Goal: Transaction & Acquisition: Purchase product/service

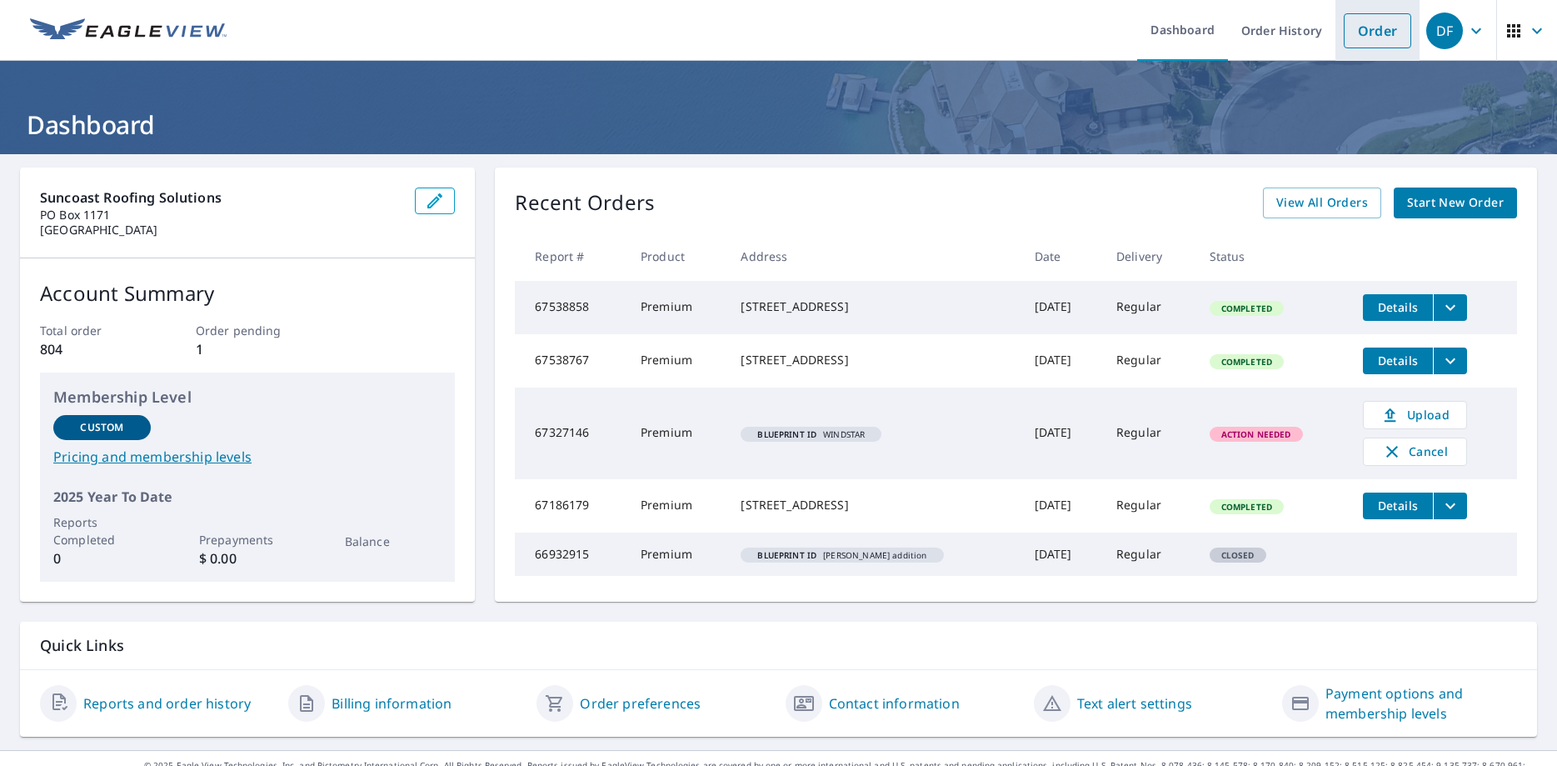
click at [1379, 38] on link "Order" at bounding box center [1377, 30] width 67 height 35
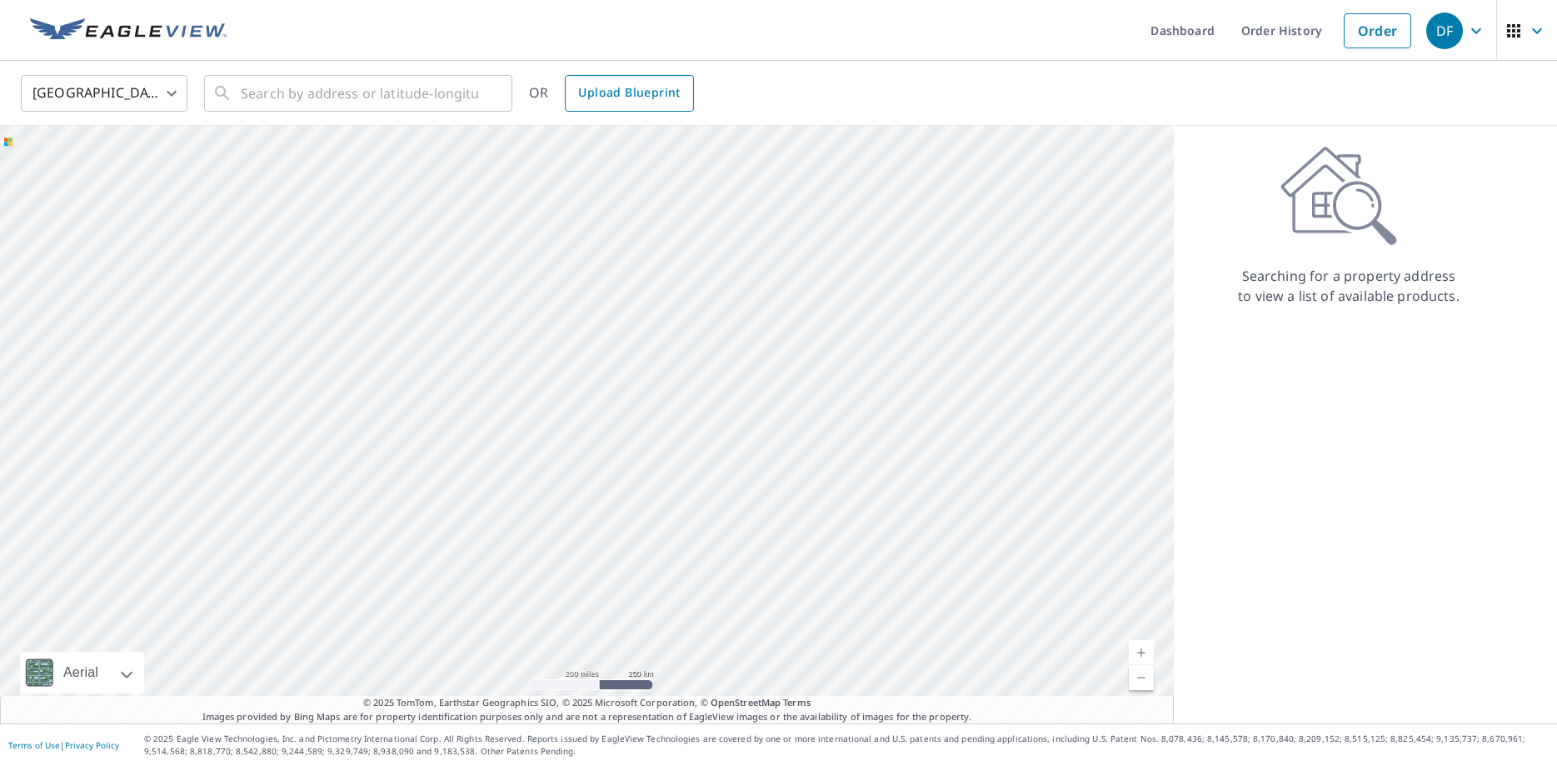
click at [611, 97] on span "Upload Blueprint" at bounding box center [629, 92] width 102 height 21
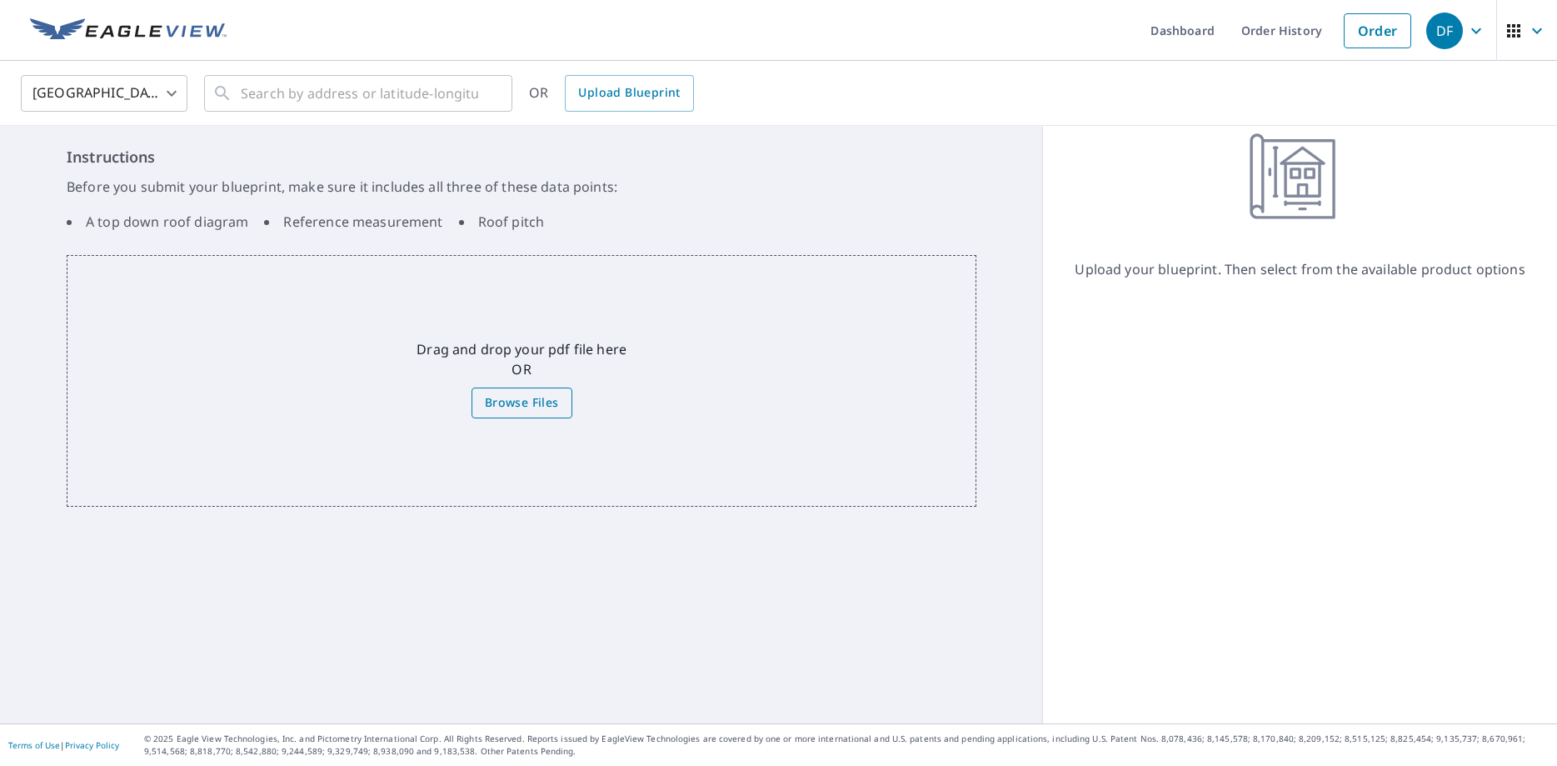
click at [506, 392] on label "Browse Files" at bounding box center [521, 402] width 101 height 31
click at [0, 0] on input "Browse Files" at bounding box center [0, 0] width 0 height 0
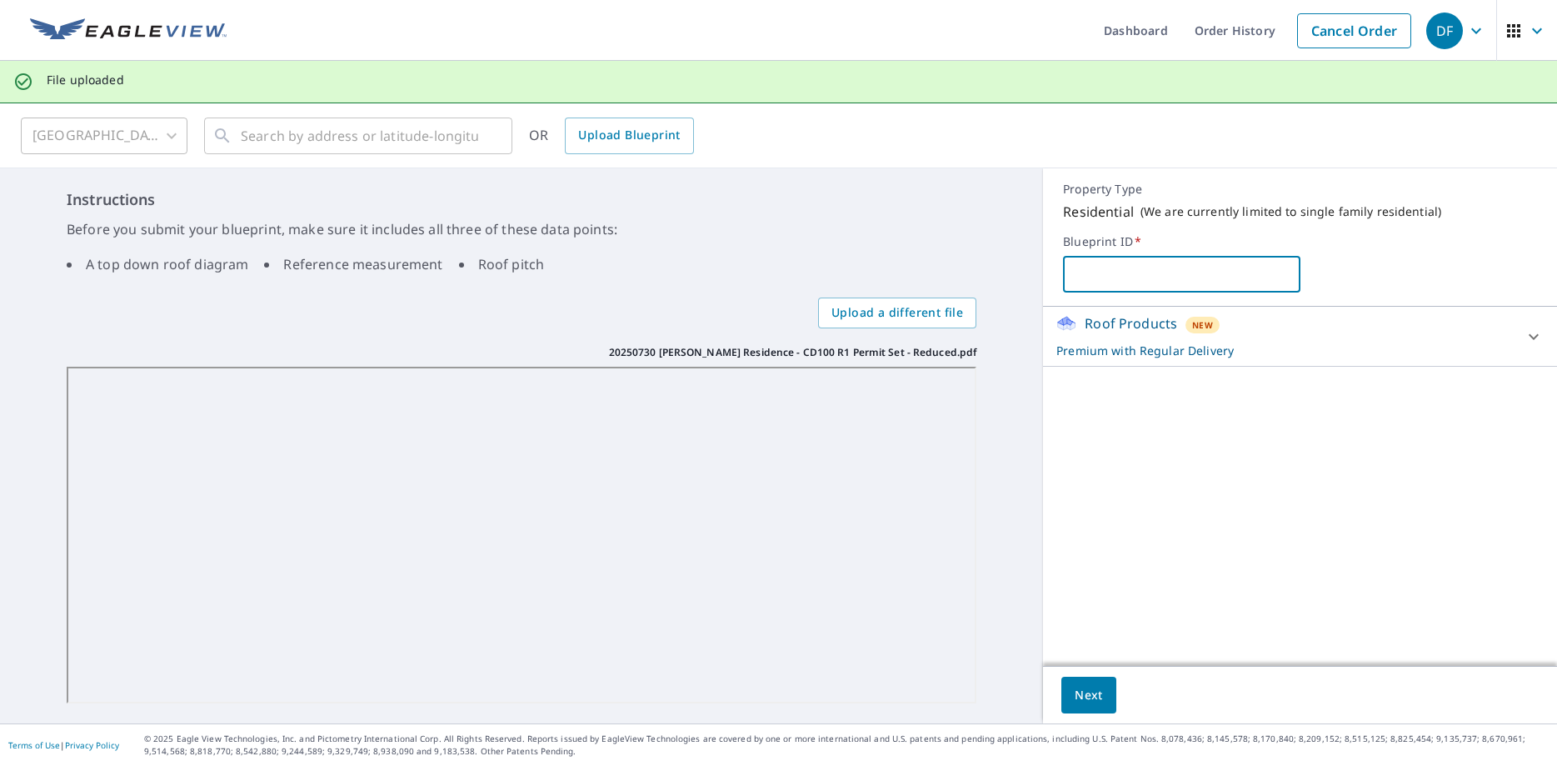
click at [1120, 285] on input "text" at bounding box center [1181, 274] width 237 height 47
type input "[PERSON_NAME]"
click at [1094, 683] on button "Next" at bounding box center [1088, 694] width 55 height 37
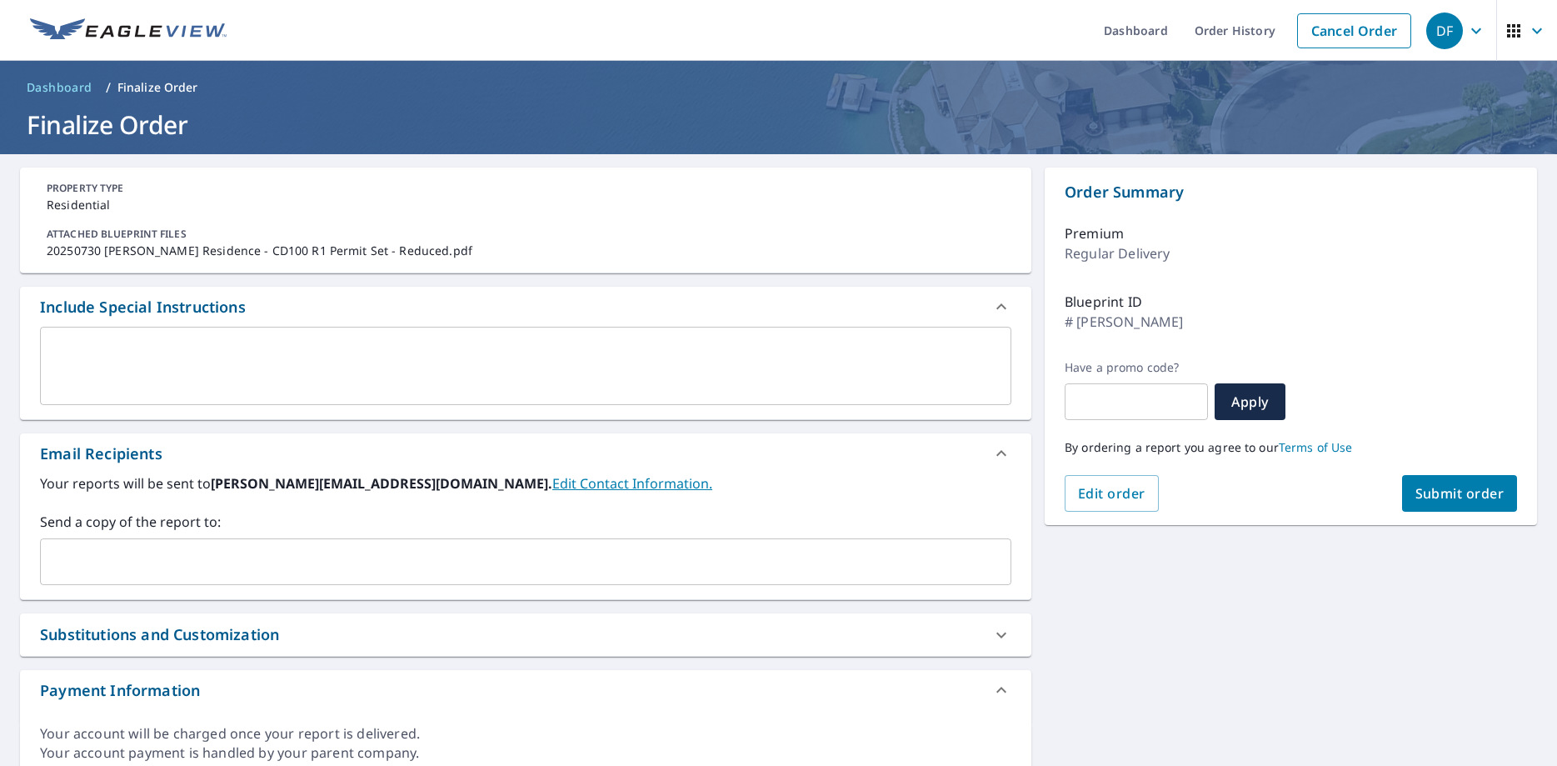
click at [1444, 501] on span "Submit order" at bounding box center [1459, 493] width 89 height 18
checkbox input "true"
